Goal: Find specific page/section: Find specific page/section

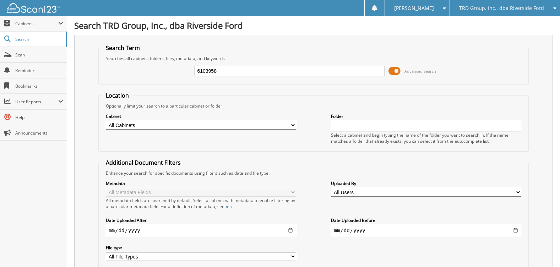
type input "6103958"
click at [479, 51] on fieldset "Search Term Searches all cabinets, folders, files, metadata, and keywords 61039…" at bounding box center [313, 64] width 430 height 40
click at [32, 21] on span "Cabinets" at bounding box center [36, 24] width 43 height 6
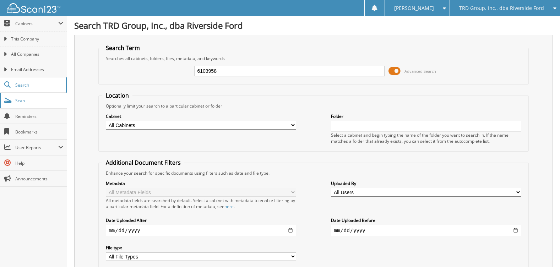
click at [25, 102] on span "Scan" at bounding box center [39, 101] width 48 height 6
